Goal: Information Seeking & Learning: Learn about a topic

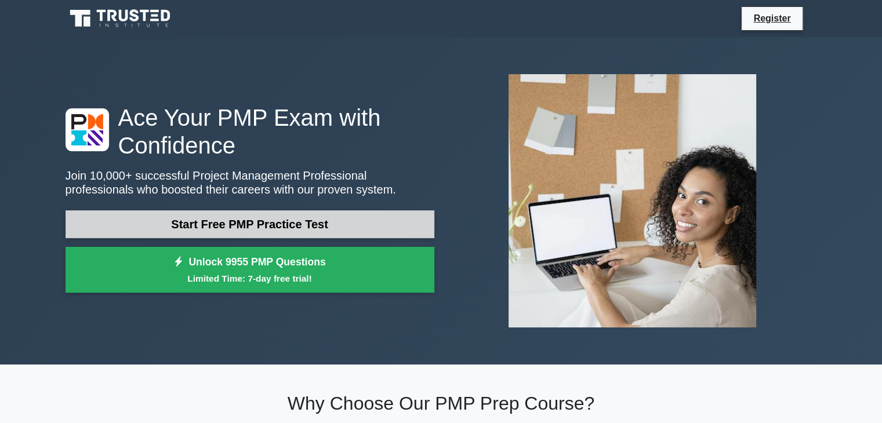
click at [265, 228] on link "Start Free PMP Practice Test" at bounding box center [250, 224] width 369 height 28
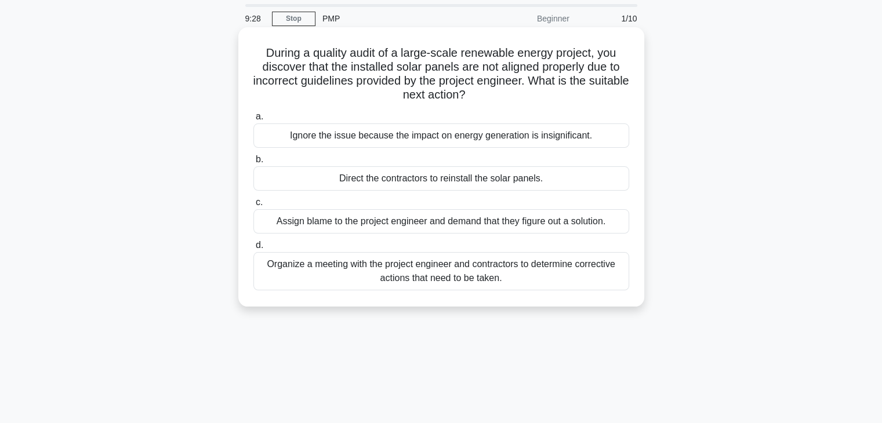
scroll to position [58, 0]
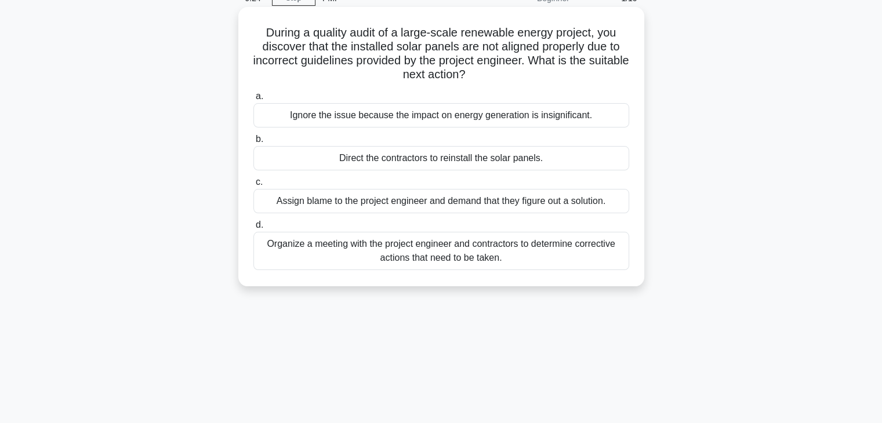
click at [262, 248] on div "Organize a meeting with the project engineer and contractors to determine corre…" at bounding box center [441, 251] width 376 height 38
click at [253, 229] on input "d. Organize a meeting with the project engineer and contractors to determine co…" at bounding box center [253, 225] width 0 height 8
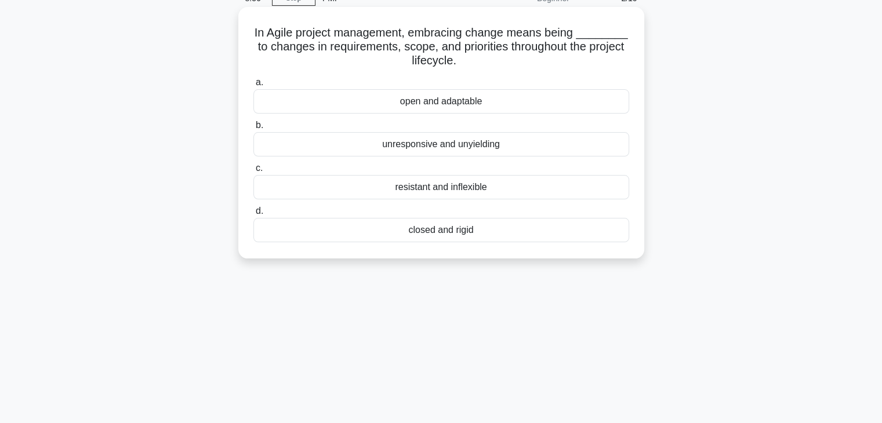
click at [497, 108] on div "open and adaptable" at bounding box center [441, 101] width 376 height 24
click at [253, 86] on input "a. open and adaptable" at bounding box center [253, 83] width 0 height 8
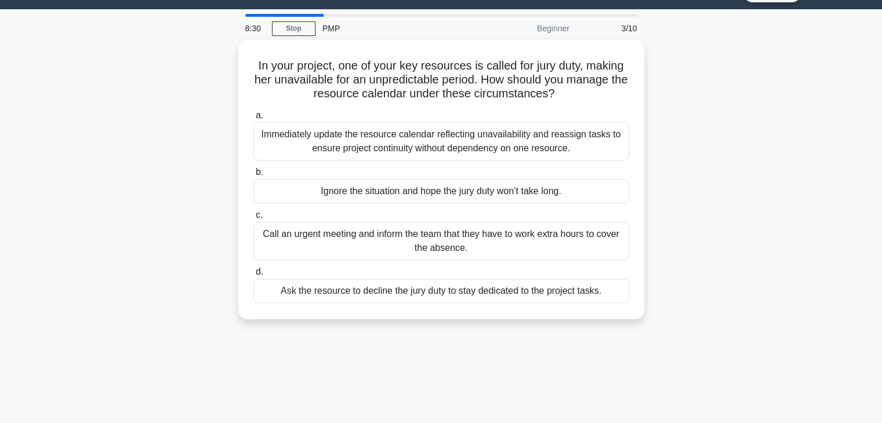
scroll to position [0, 0]
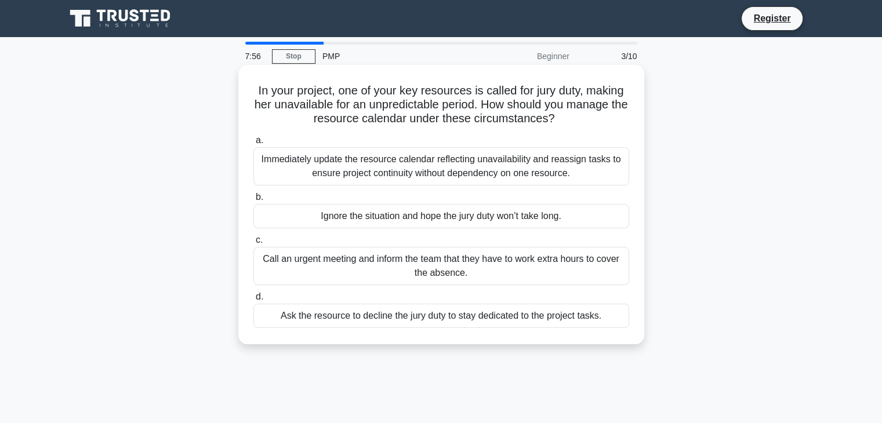
click at [325, 177] on div "Immediately update the resource calendar reflecting unavailability and reassign…" at bounding box center [441, 166] width 376 height 38
click at [253, 144] on input "a. Immediately update the resource calendar reflecting unavailability and reass…" at bounding box center [253, 141] width 0 height 8
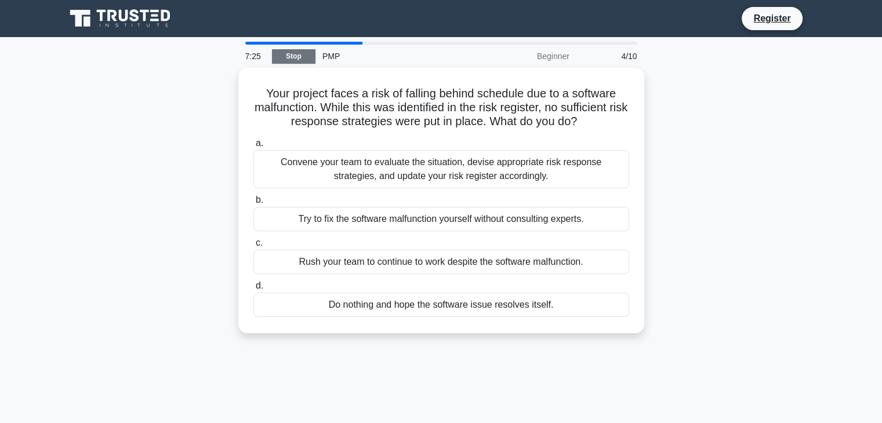
click at [284, 53] on link "Stop" at bounding box center [293, 56] width 43 height 14
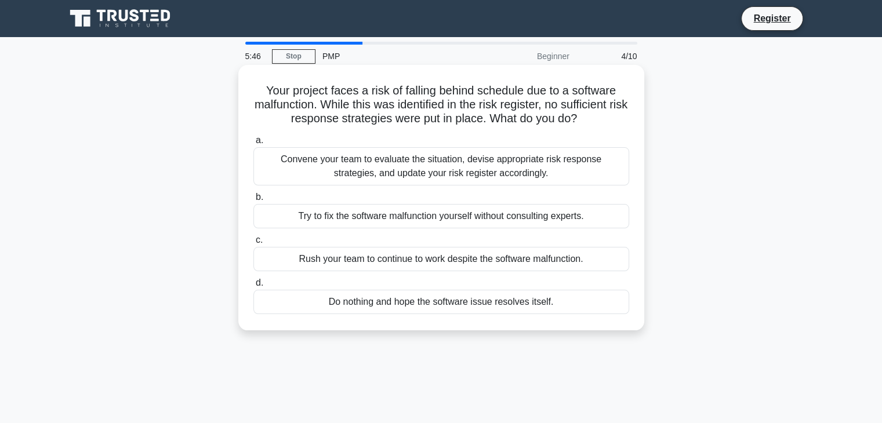
click at [327, 150] on div "Convene your team to evaluate the situation, devise appropriate risk response s…" at bounding box center [441, 166] width 376 height 38
click at [253, 144] on input "a. Convene your team to evaluate the situation, devise appropriate risk respons…" at bounding box center [253, 141] width 0 height 8
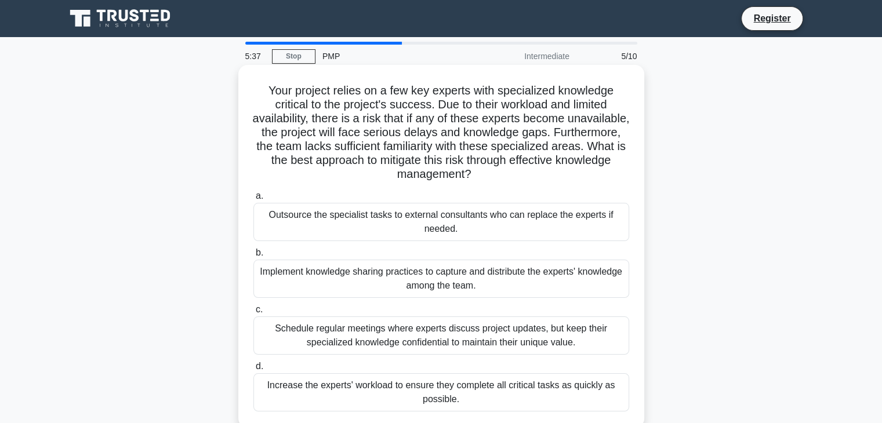
click at [367, 281] on div "Implement knowledge sharing practices to capture and distribute the experts' kn…" at bounding box center [441, 279] width 376 height 38
click at [253, 257] on input "b. Implement knowledge sharing practices to capture and distribute the experts'…" at bounding box center [253, 253] width 0 height 8
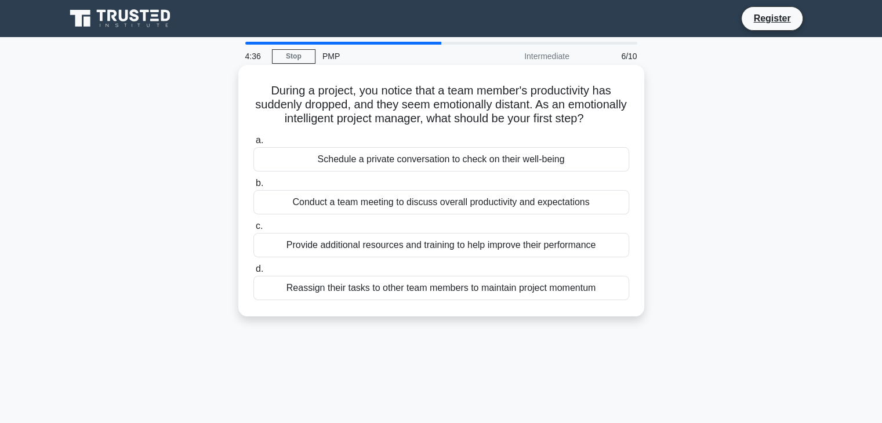
click at [519, 172] on div "Schedule a private conversation to check on their well-being" at bounding box center [441, 159] width 376 height 24
click at [253, 144] on input "a. Schedule a private conversation to check on their well-being" at bounding box center [253, 141] width 0 height 8
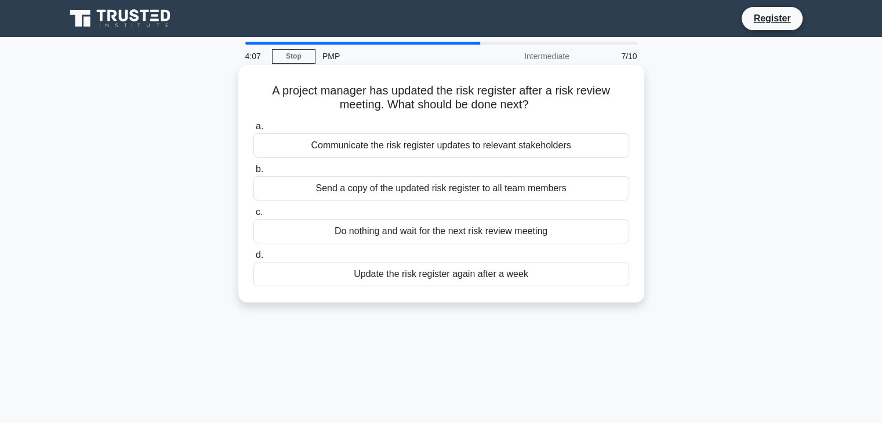
click at [509, 147] on div "Communicate the risk register updates to relevant stakeholders" at bounding box center [441, 145] width 376 height 24
click at [253, 130] on input "a. Communicate the risk register updates to relevant stakeholders" at bounding box center [253, 127] width 0 height 8
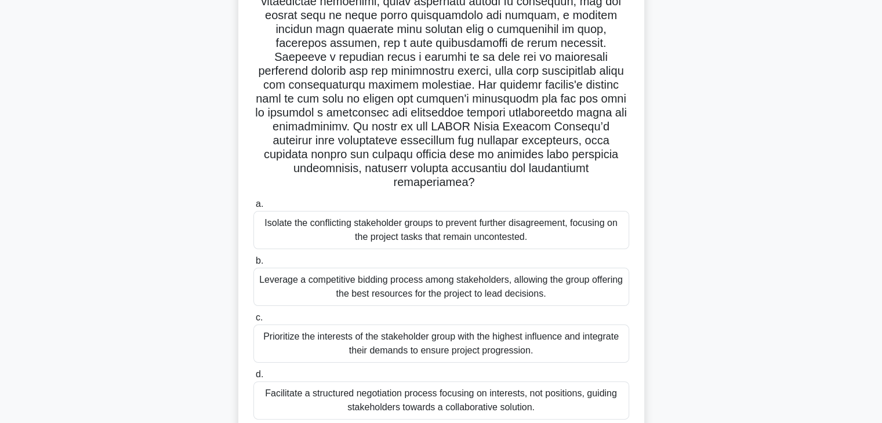
scroll to position [174, 0]
click at [264, 329] on div "Prioritize the interests of the stakeholder group with the highest influence an…" at bounding box center [441, 342] width 376 height 38
click at [253, 321] on input "c. Prioritize the interests of the stakeholder group with the highest influence…" at bounding box center [253, 317] width 0 height 8
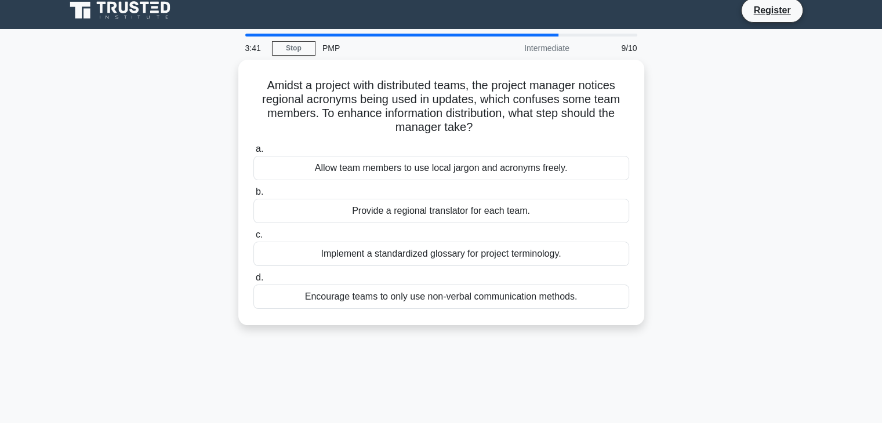
scroll to position [0, 0]
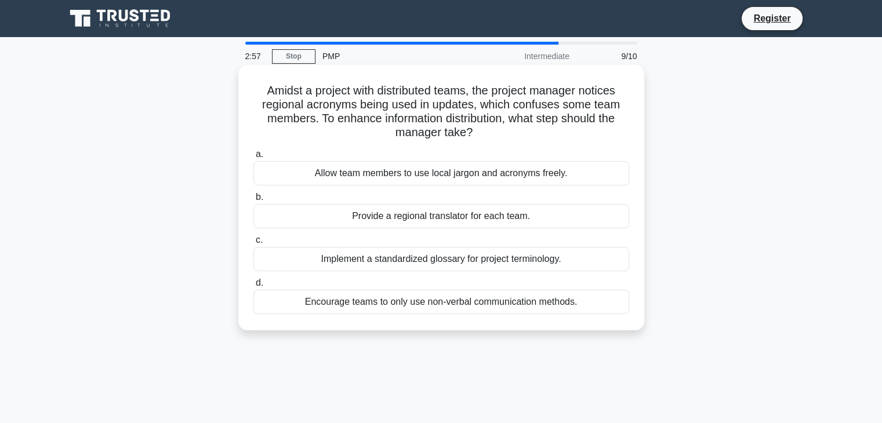
click at [543, 258] on div "Implement a standardized glossary for project terminology." at bounding box center [441, 259] width 376 height 24
click at [253, 244] on input "c. Implement a standardized glossary for project terminology." at bounding box center [253, 241] width 0 height 8
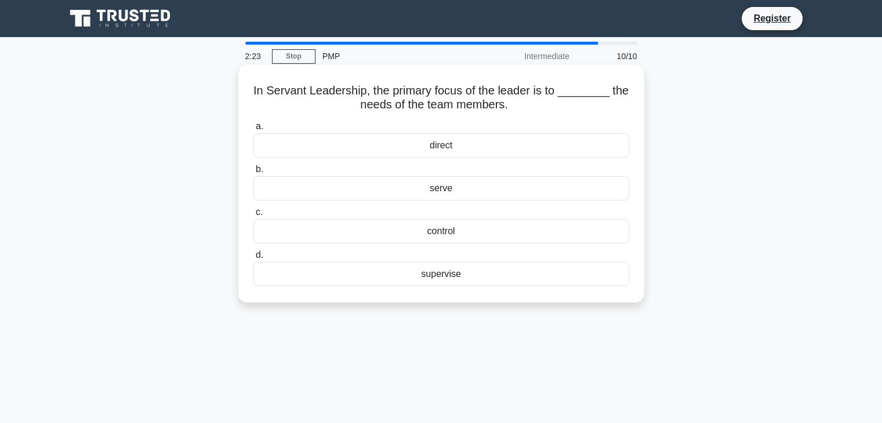
click at [472, 279] on div "supervise" at bounding box center [441, 274] width 376 height 24
click at [253, 259] on input "d. supervise" at bounding box center [253, 256] width 0 height 8
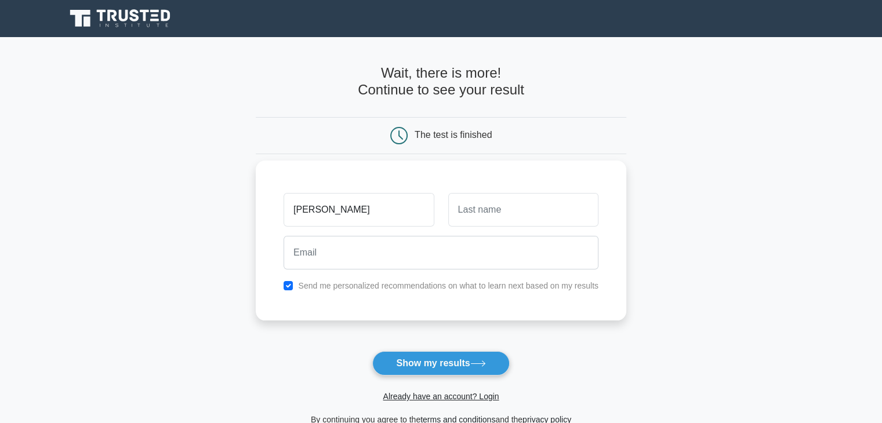
type input "[PERSON_NAME]"
click at [512, 206] on input "text" at bounding box center [523, 210] width 150 height 34
type input "Shelke"
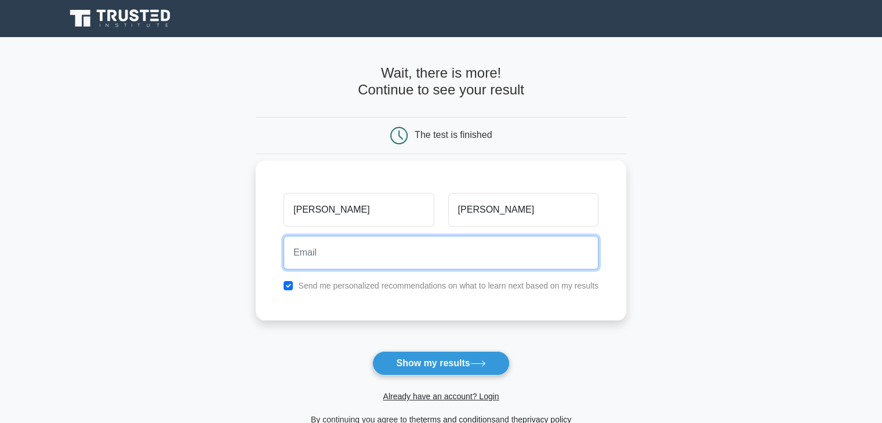
click at [487, 249] on input "email" at bounding box center [440, 253] width 315 height 34
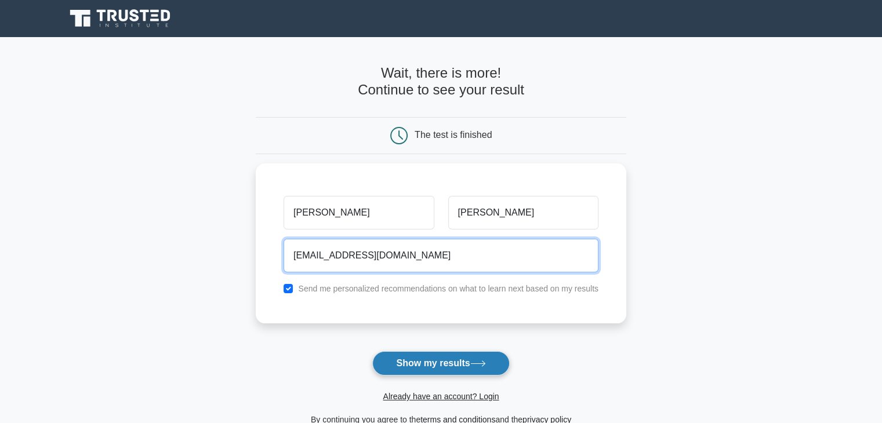
type input "anaghashelke2013@gmail.com"
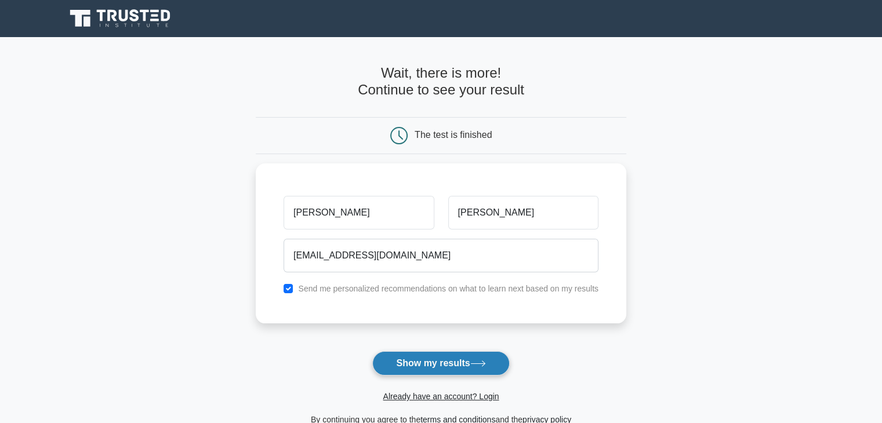
click at [454, 362] on button "Show my results" at bounding box center [440, 363] width 137 height 24
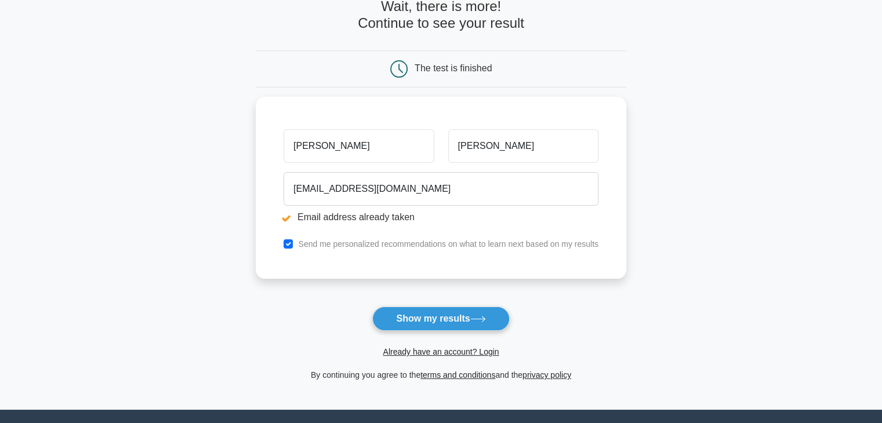
scroll to position [116, 0]
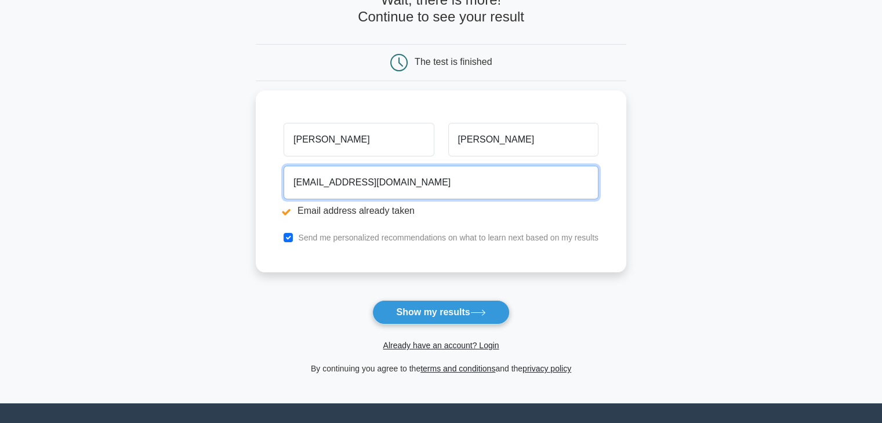
drag, startPoint x: 435, startPoint y: 174, endPoint x: 152, endPoint y: 170, distance: 282.9
click at [152, 170] on main "Email address already taken Wait, there is more! Continue to see your result Th…" at bounding box center [441, 162] width 882 height 482
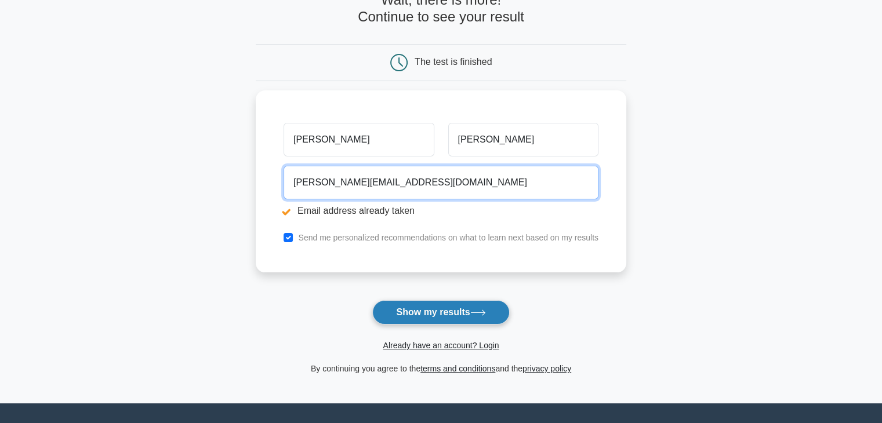
type input "a.shelke@dungs.com"
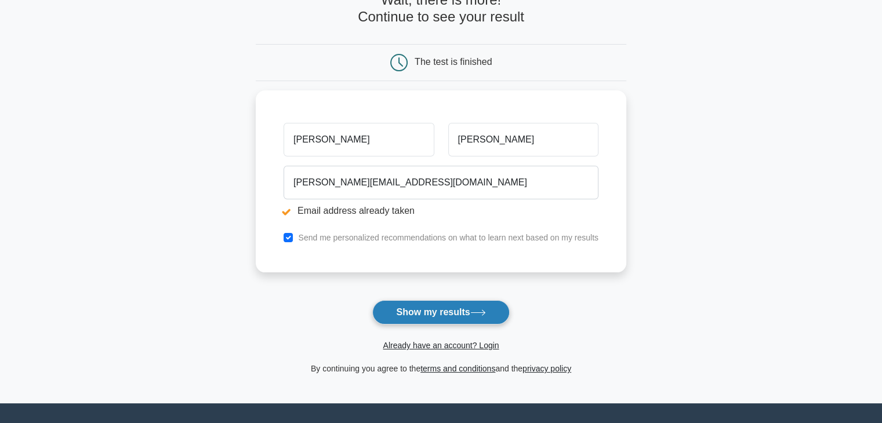
click at [408, 317] on button "Show my results" at bounding box center [440, 312] width 137 height 24
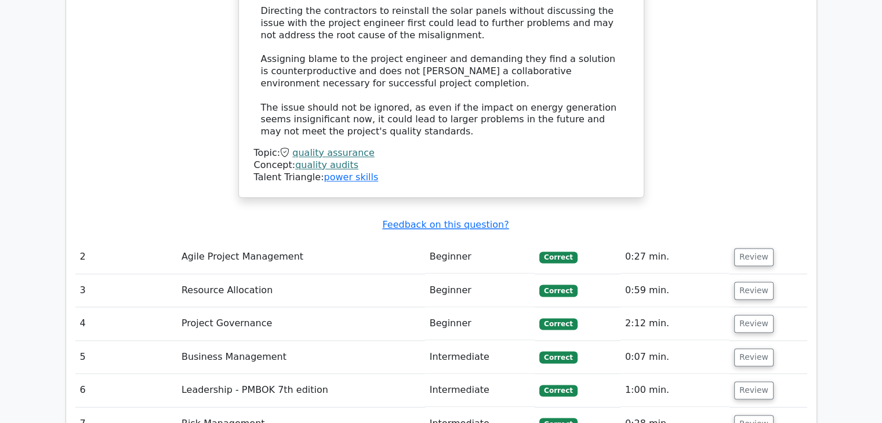
scroll to position [1507, 0]
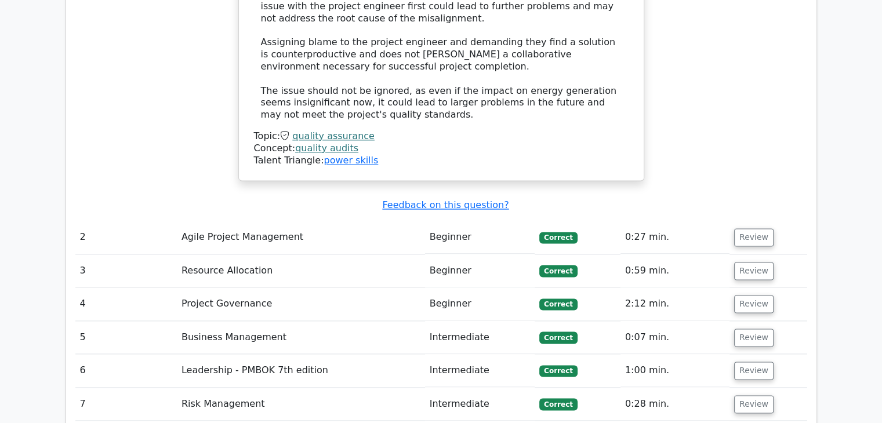
click at [206, 221] on td "Agile Project Management" at bounding box center [301, 237] width 248 height 33
click at [79, 221] on td "2" at bounding box center [125, 237] width 101 height 33
click at [82, 221] on td "2" at bounding box center [125, 237] width 101 height 33
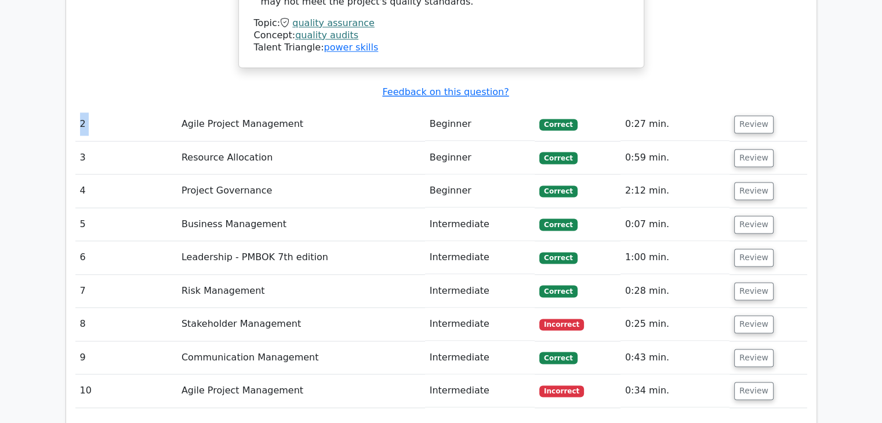
scroll to position [1623, 0]
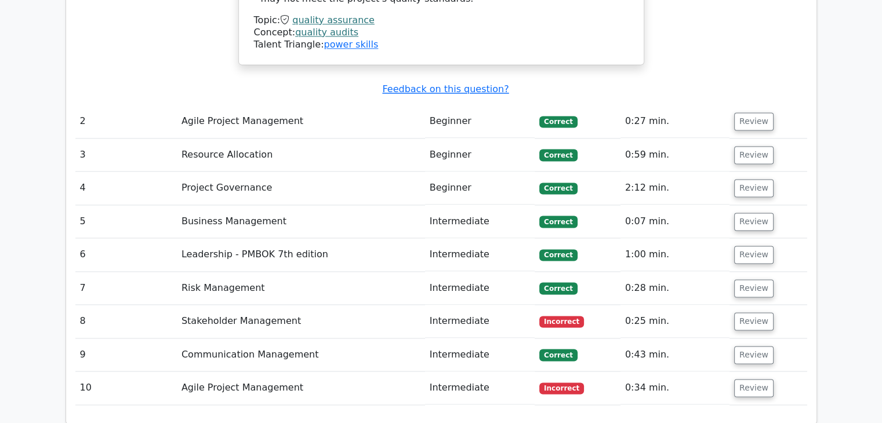
click at [566, 316] on span "Incorrect" at bounding box center [561, 322] width 45 height 12
click at [759, 312] on button "Review" at bounding box center [753, 321] width 39 height 18
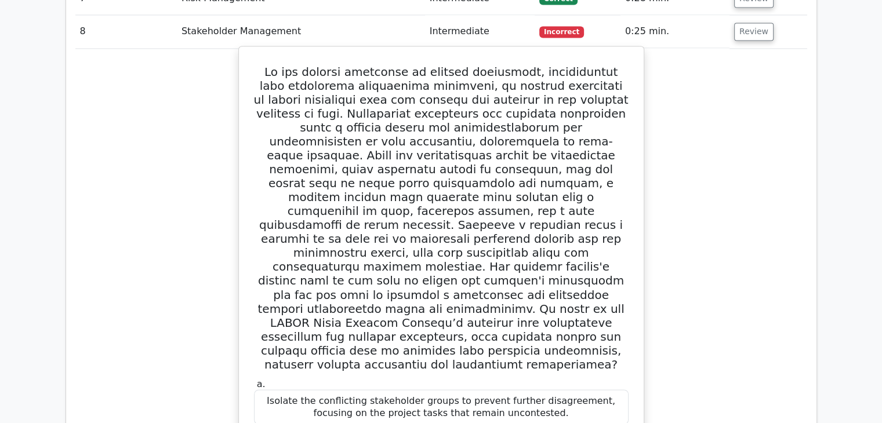
scroll to position [1681, 0]
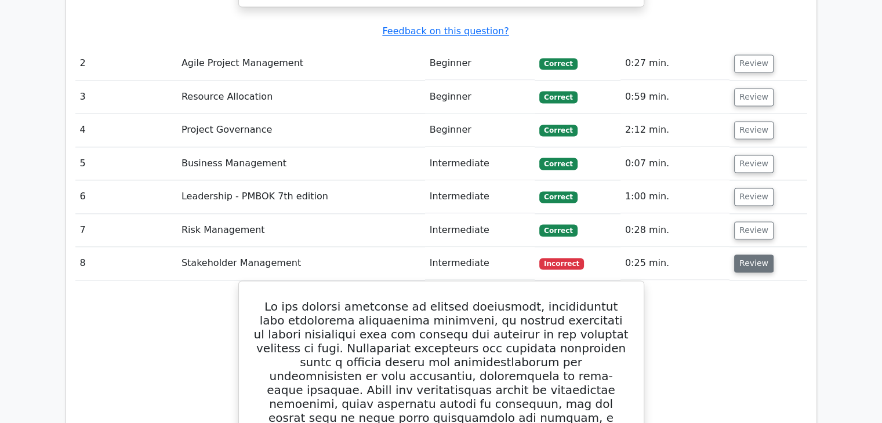
click at [744, 254] on button "Review" at bounding box center [753, 263] width 39 height 18
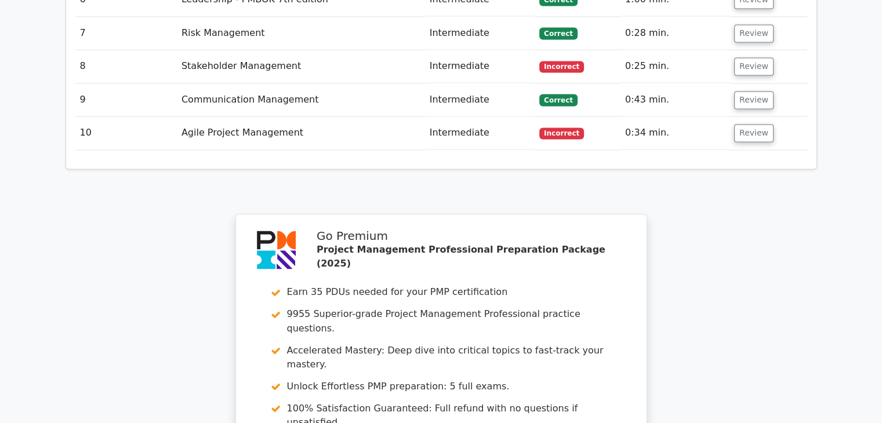
scroll to position [1739, 0]
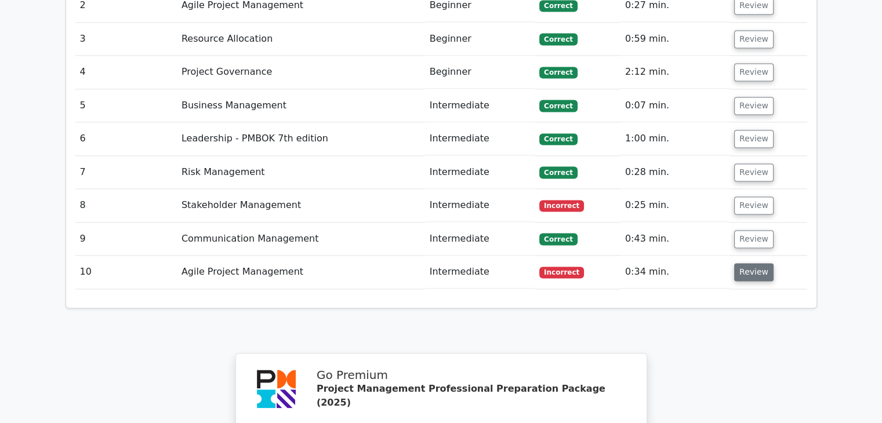
click at [744, 263] on button "Review" at bounding box center [753, 272] width 39 height 18
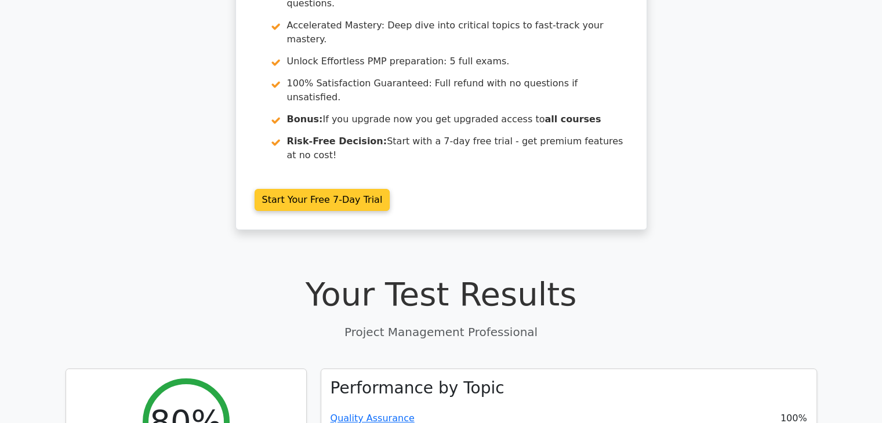
scroll to position [174, 0]
